Goal: Obtain resource: Download file/media

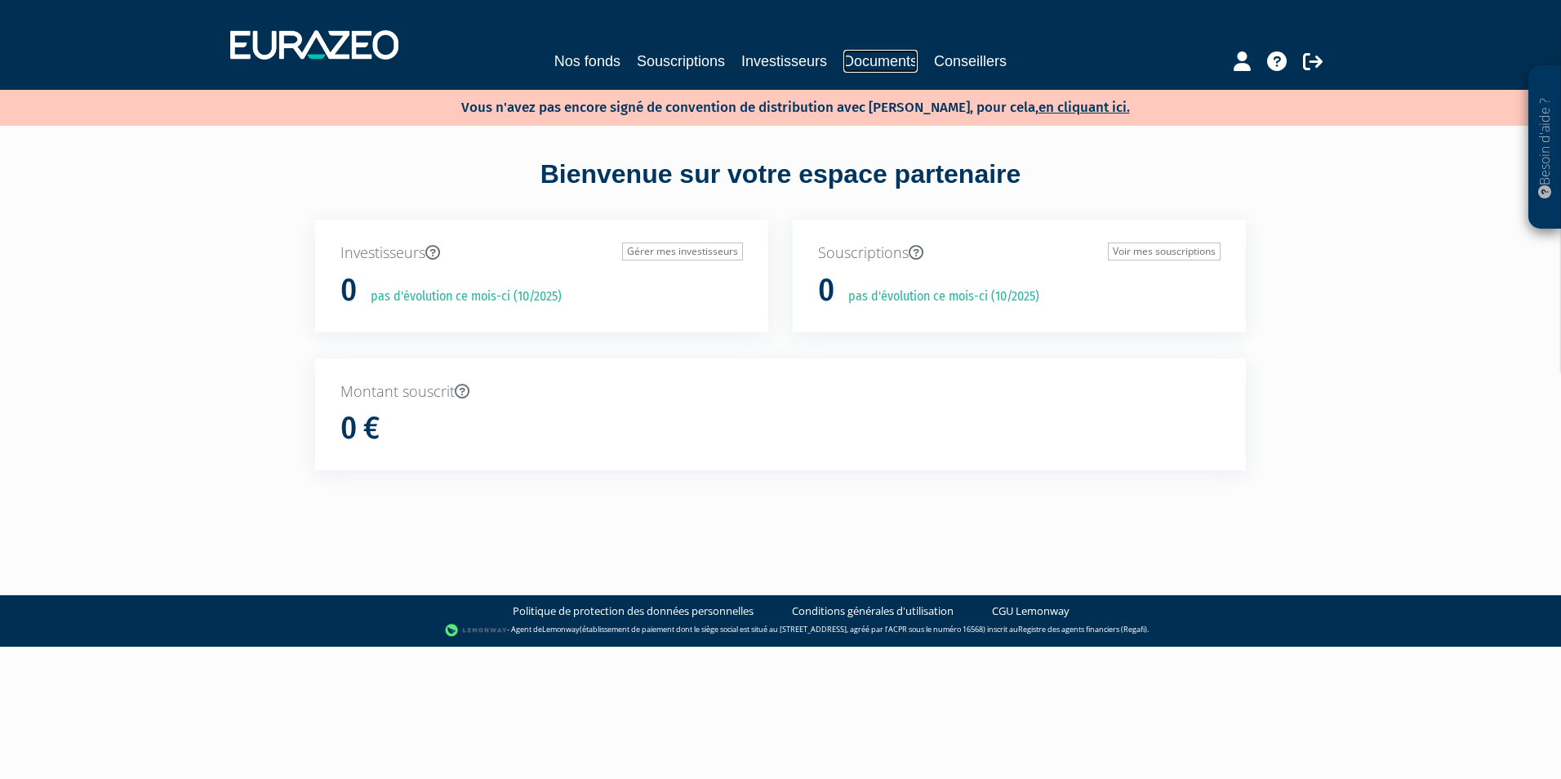
click at [893, 57] on link "Documents" at bounding box center [881, 61] width 74 height 23
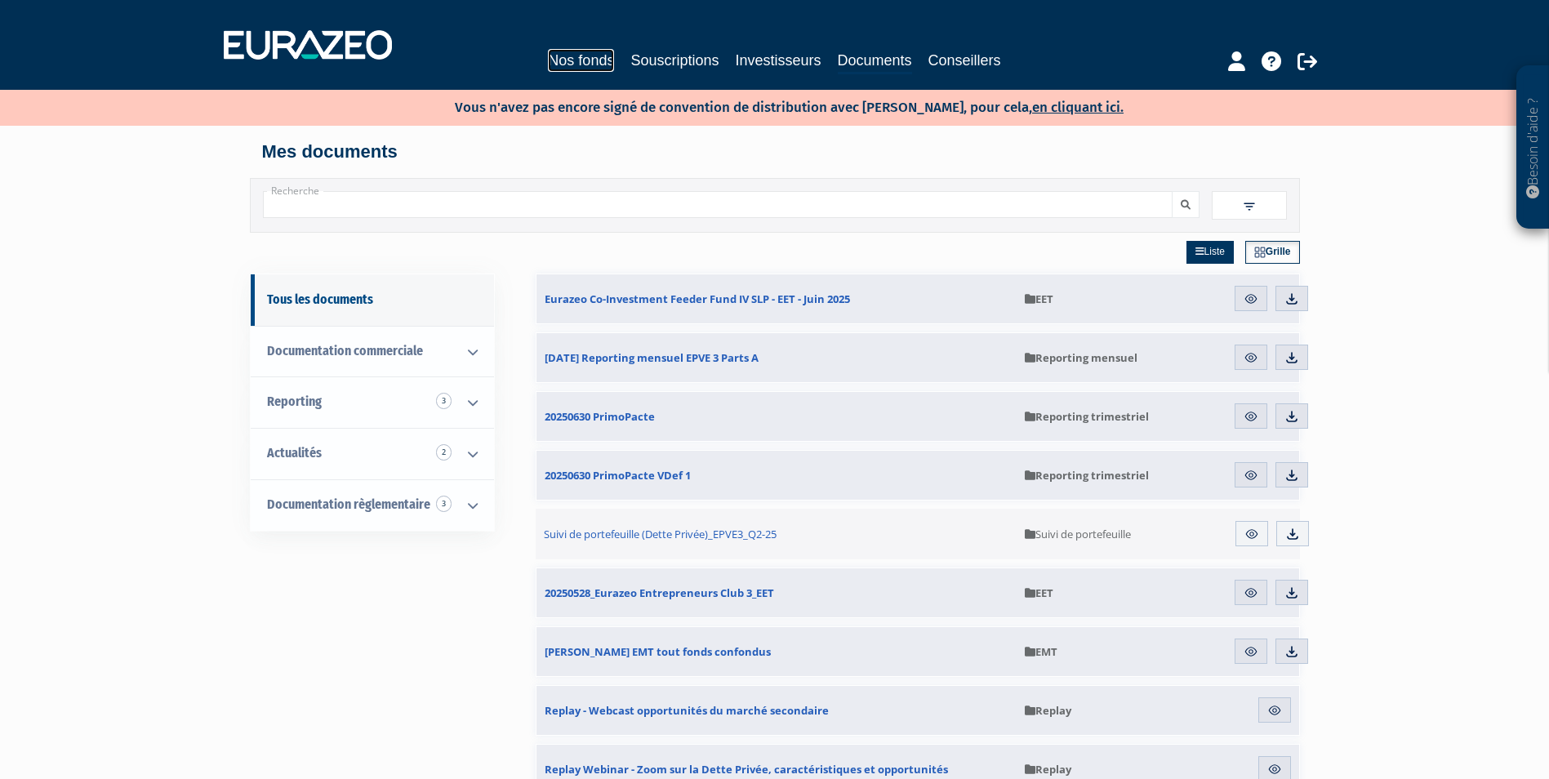
click at [591, 59] on link "Nos fonds" at bounding box center [581, 60] width 66 height 23
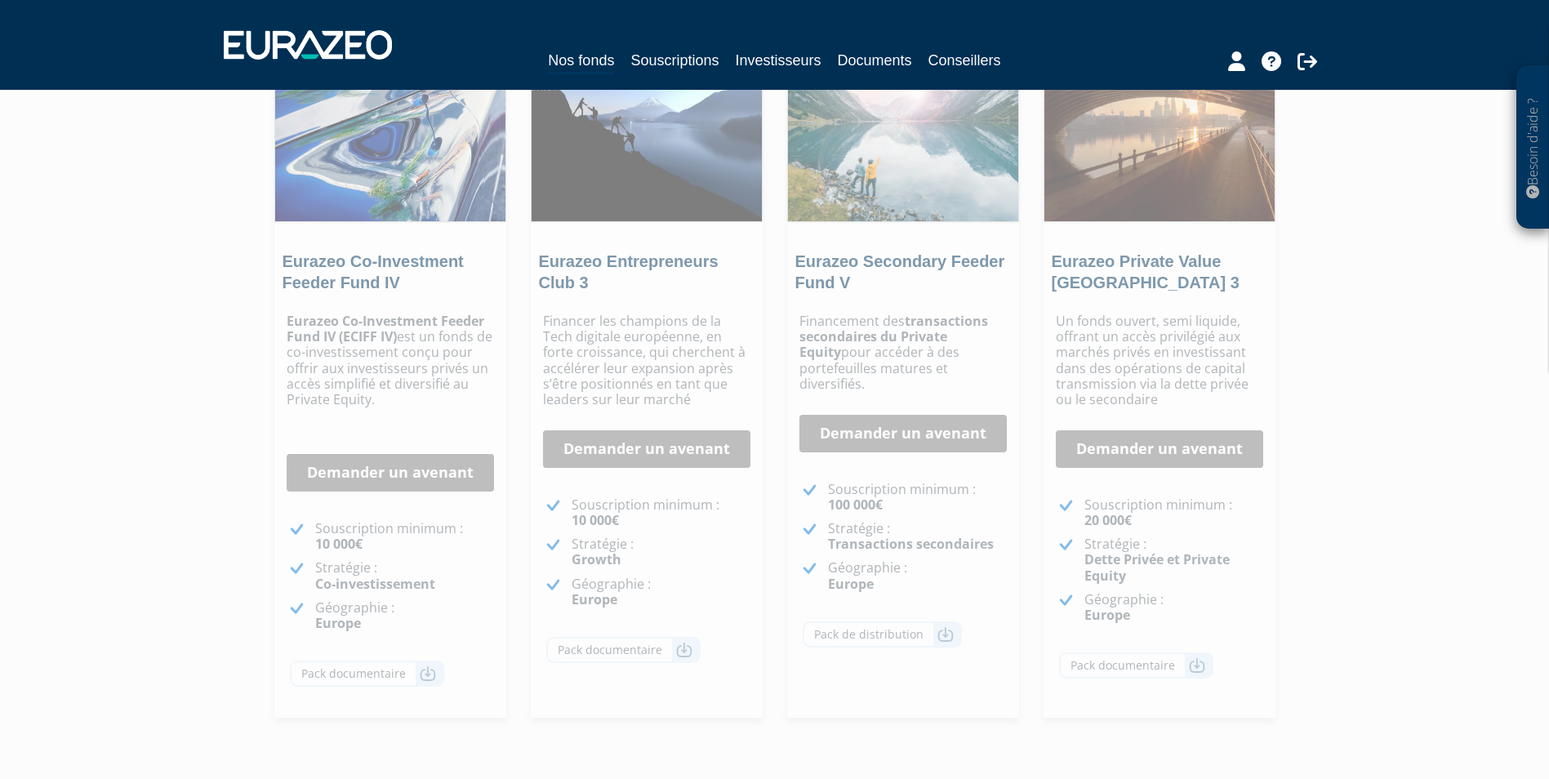
scroll to position [327, 0]
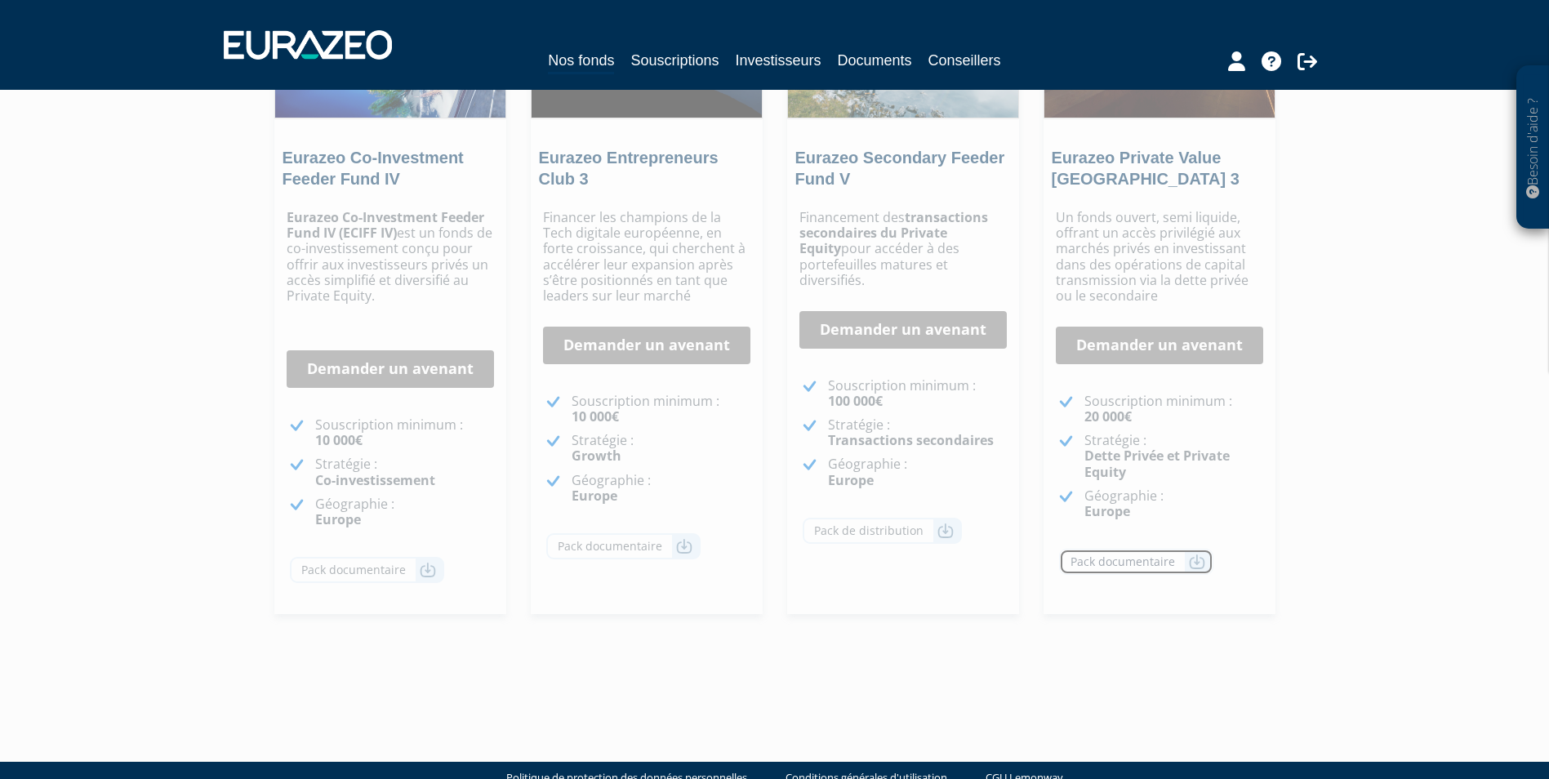
click at [1198, 563] on icon at bounding box center [1197, 562] width 16 height 16
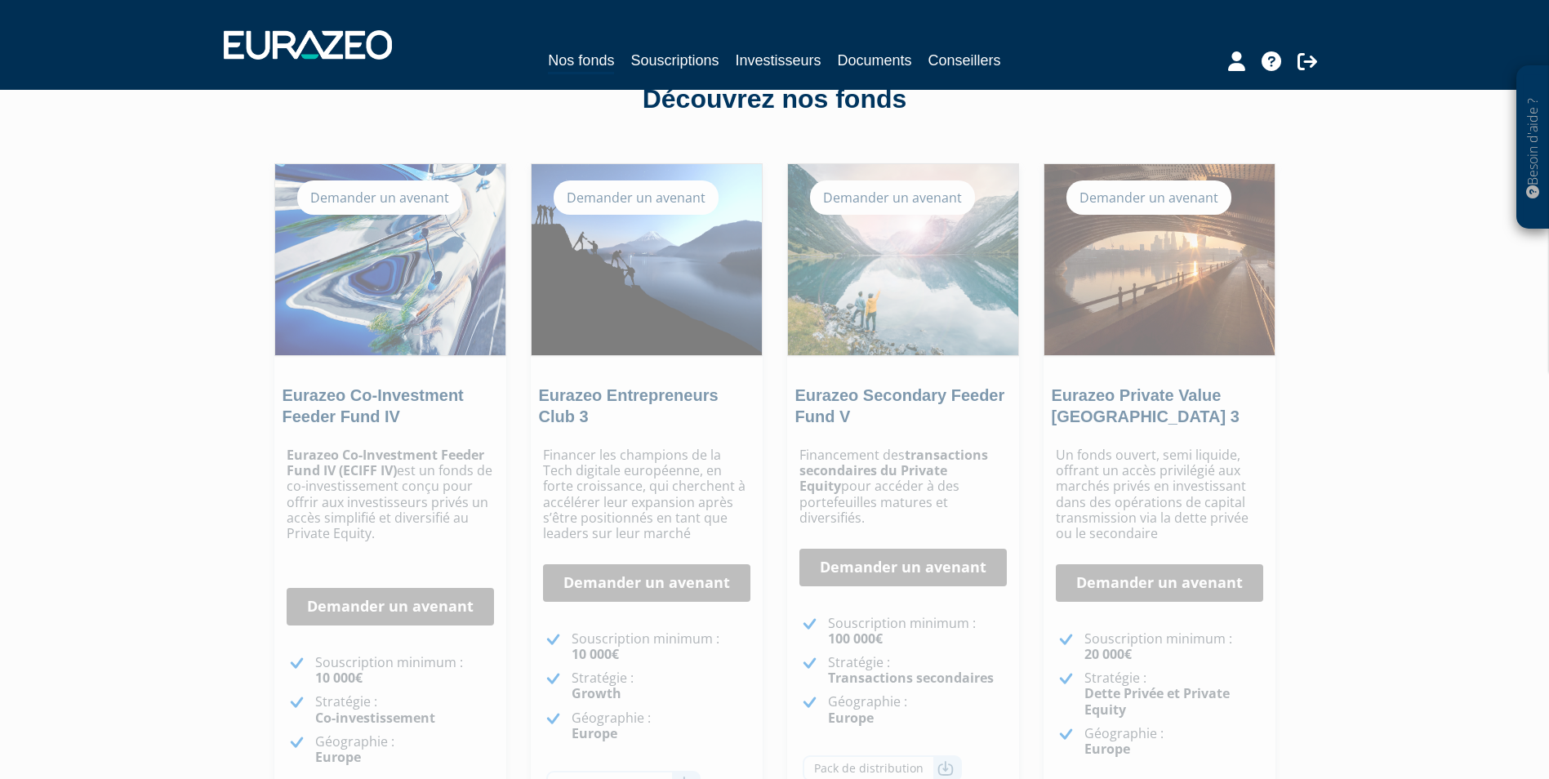
scroll to position [0, 0]
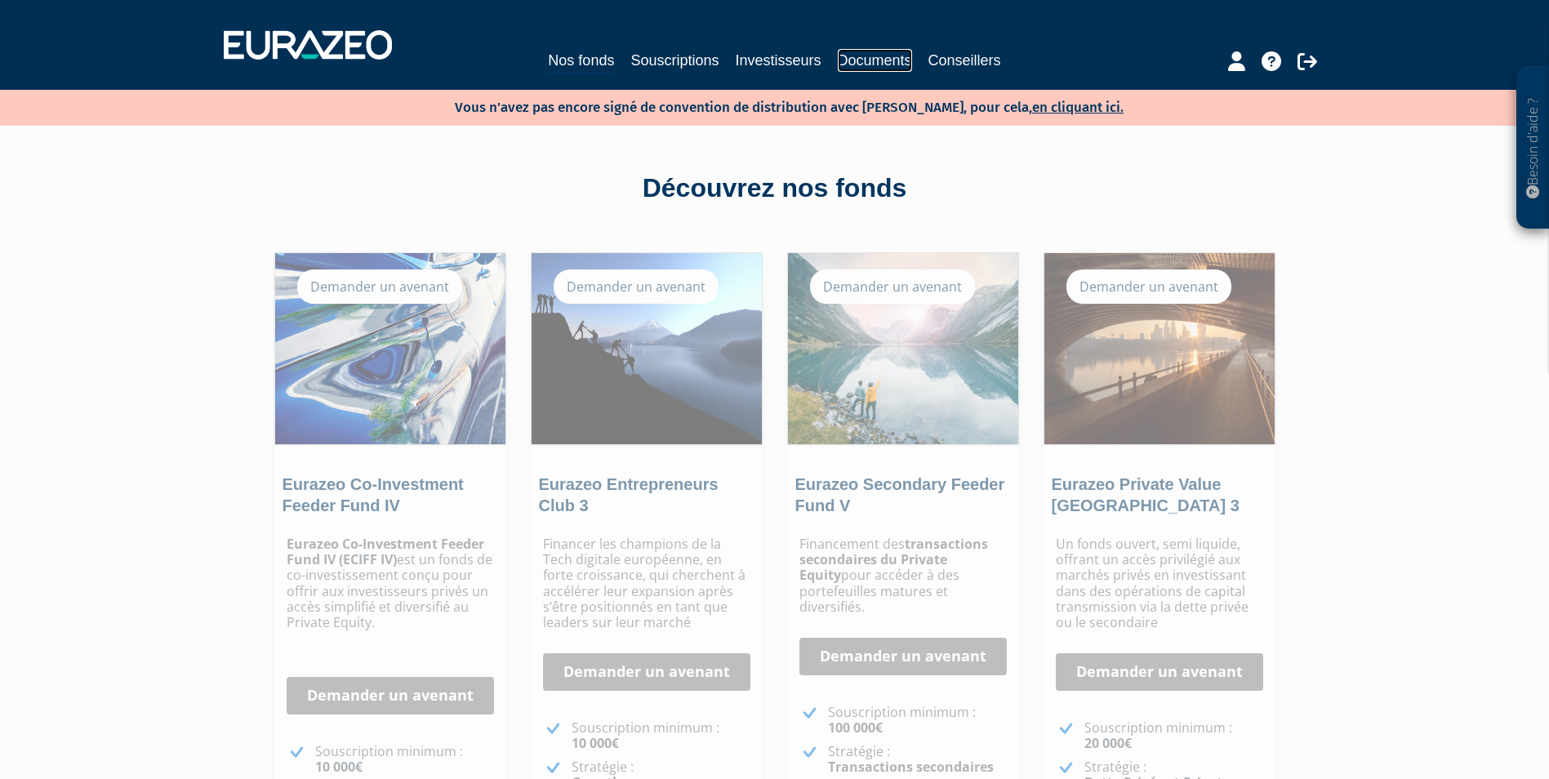
click at [878, 50] on link "Documents" at bounding box center [875, 60] width 74 height 23
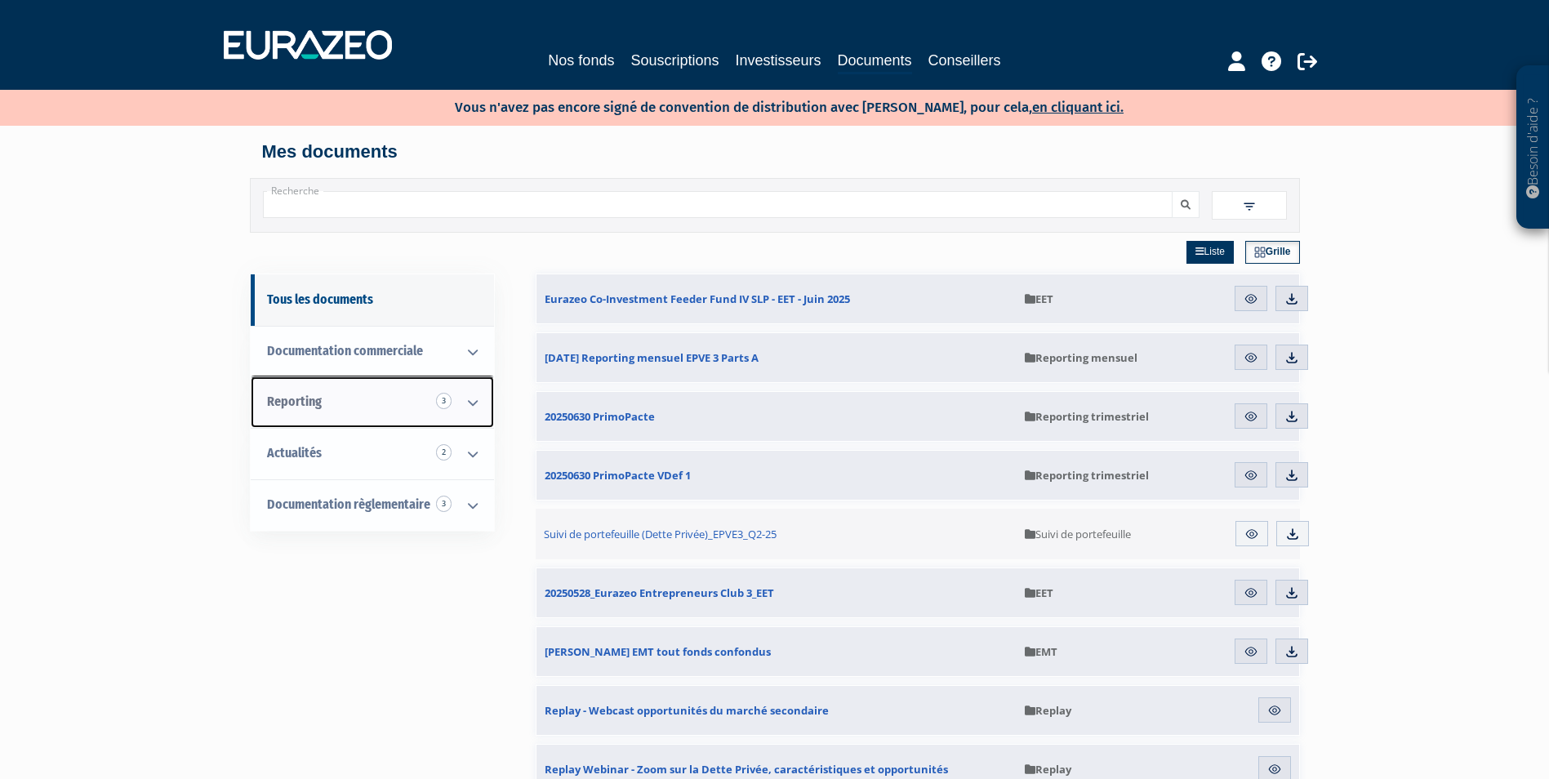
click at [470, 409] on icon at bounding box center [473, 402] width 42 height 51
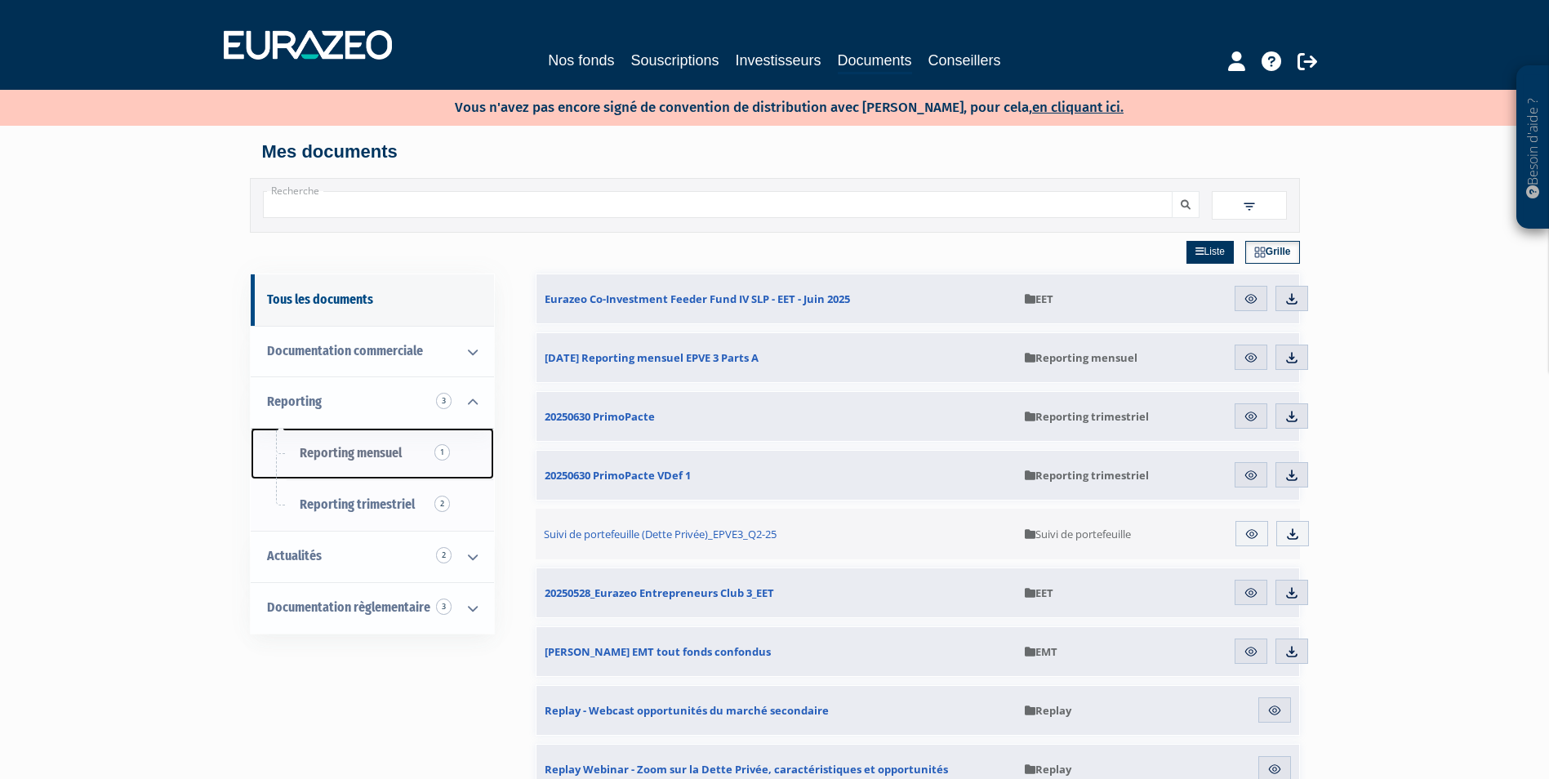
click at [378, 458] on span "Reporting mensuel 1" at bounding box center [351, 453] width 102 height 16
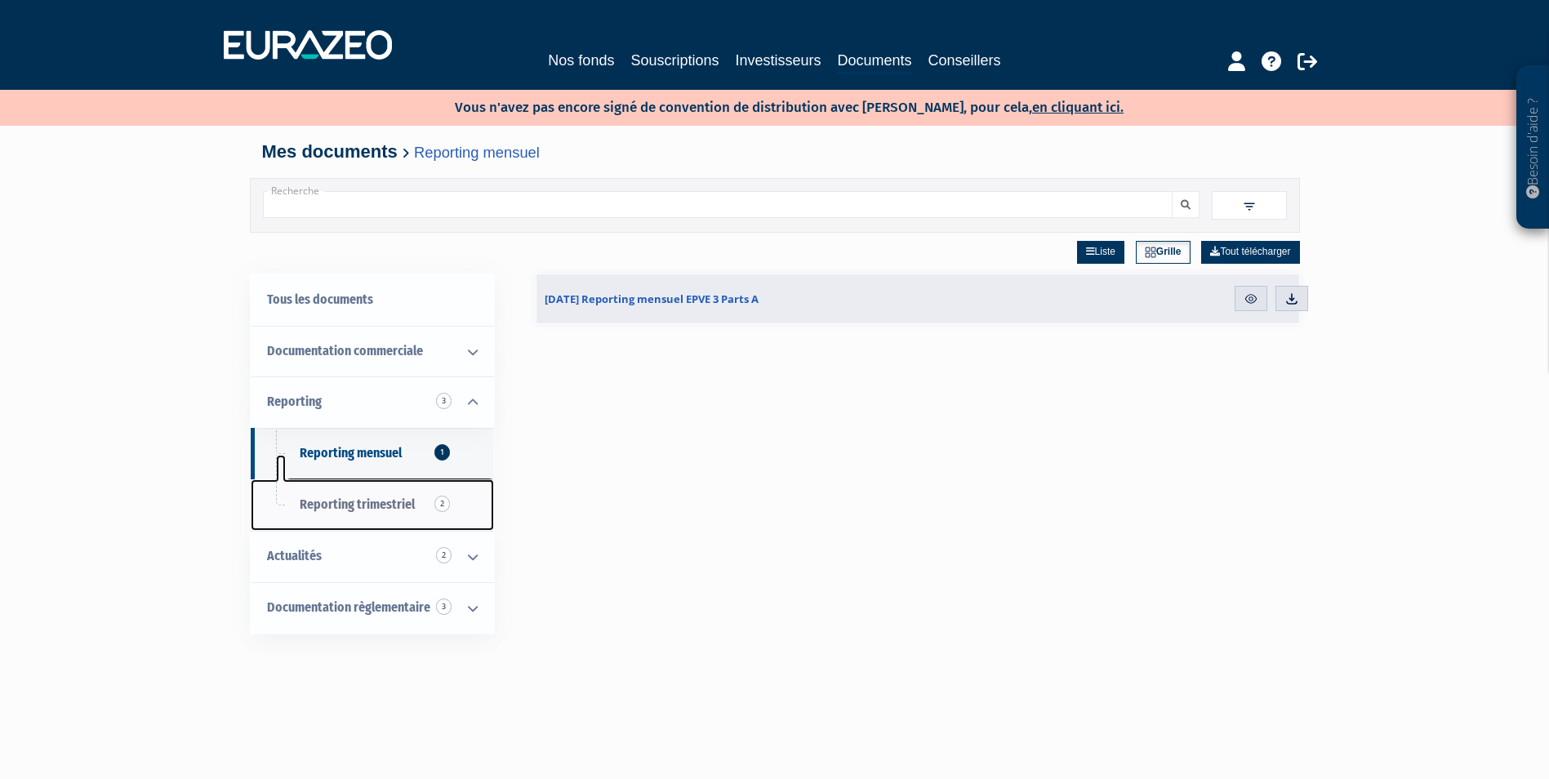
click at [407, 500] on span "Reporting trimestriel 2" at bounding box center [357, 505] width 115 height 16
